Goal: Information Seeking & Learning: Learn about a topic

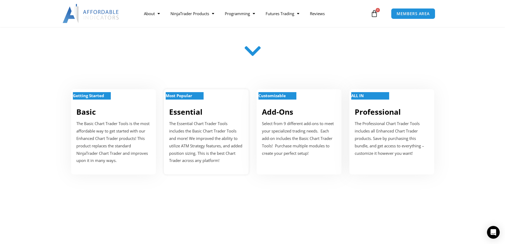
scroll to position [177, 0]
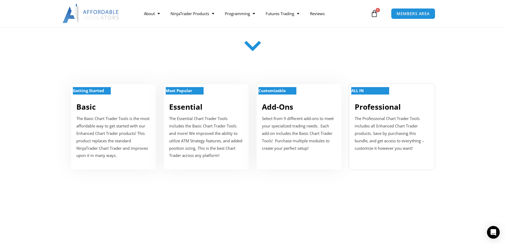
click at [376, 91] on p "ALL IN" at bounding box center [371, 90] width 38 height 7
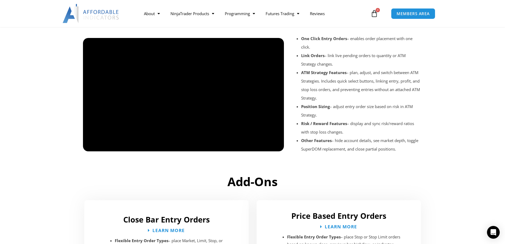
scroll to position [531, 0]
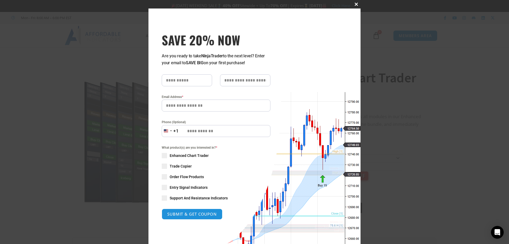
click at [354, 3] on span at bounding box center [356, 4] width 8 height 3
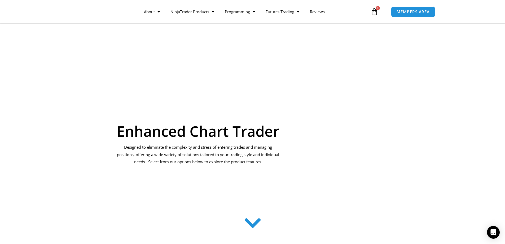
scroll to position [177, 0]
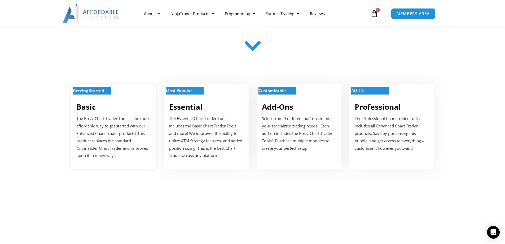
click at [90, 92] on strong "Getting Started" at bounding box center [88, 90] width 31 height 5
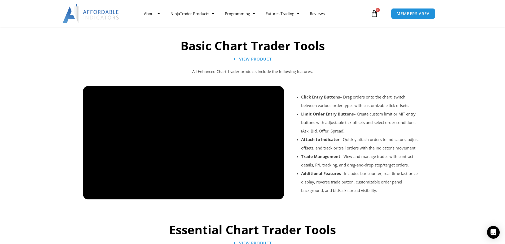
scroll to position [398, 0]
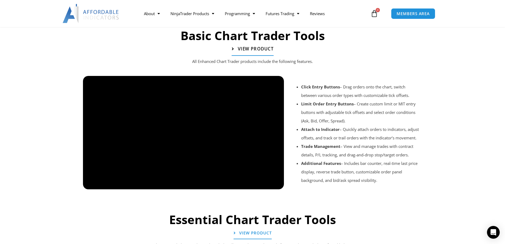
click at [257, 49] on span "View Product" at bounding box center [256, 49] width 36 height 5
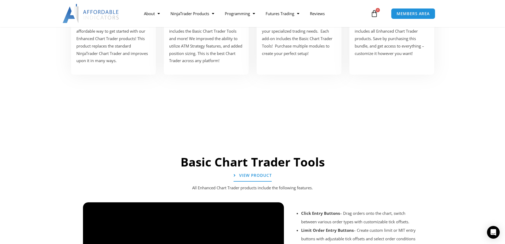
scroll to position [354, 0]
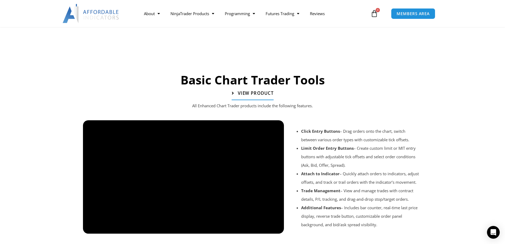
click at [253, 91] on span "View Product" at bounding box center [256, 93] width 36 height 5
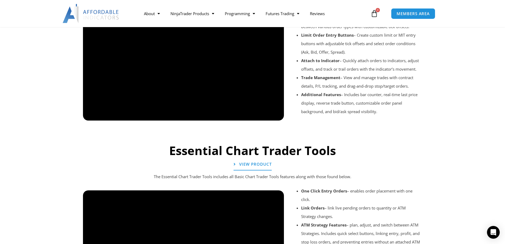
scroll to position [442, 0]
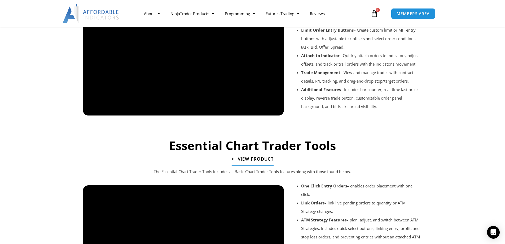
click at [242, 158] on span "View Product" at bounding box center [256, 159] width 36 height 5
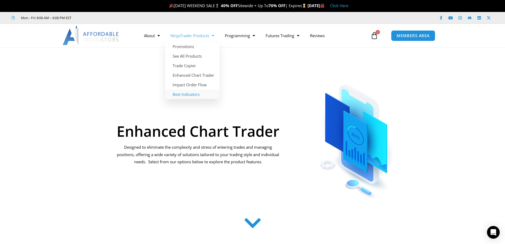
click at [182, 95] on link "Best Indicators" at bounding box center [192, 94] width 54 height 10
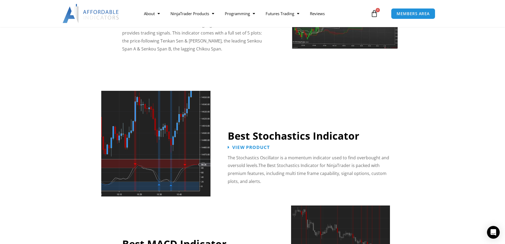
scroll to position [1061, 0]
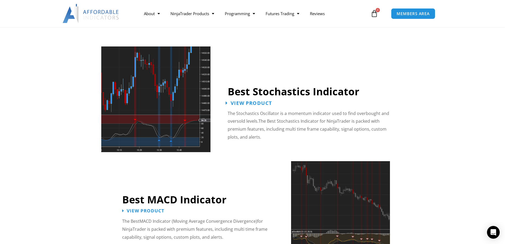
click at [246, 100] on span "View Product" at bounding box center [251, 102] width 41 height 5
